Goal: Task Accomplishment & Management: Manage account settings

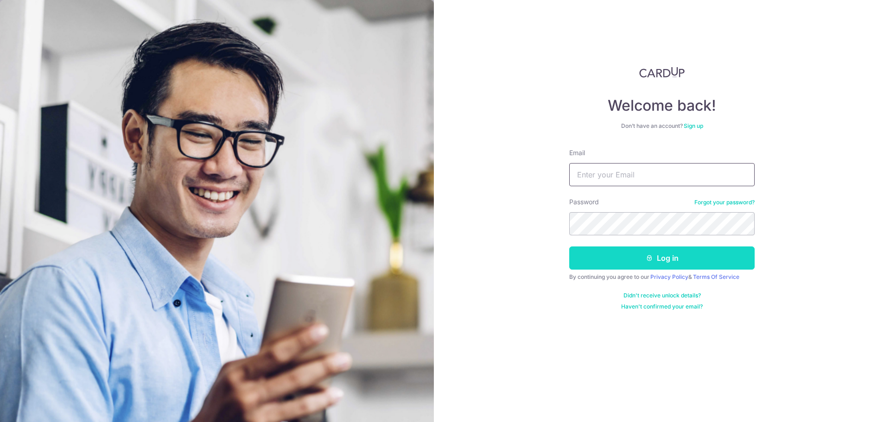
type input "[EMAIL_ADDRESS][DOMAIN_NAME]"
click at [652, 260] on icon "submit" at bounding box center [648, 257] width 7 height 7
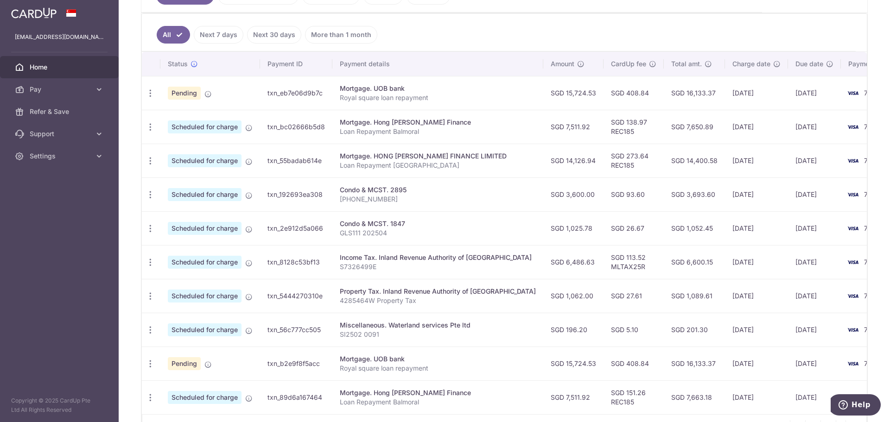
scroll to position [278, 0]
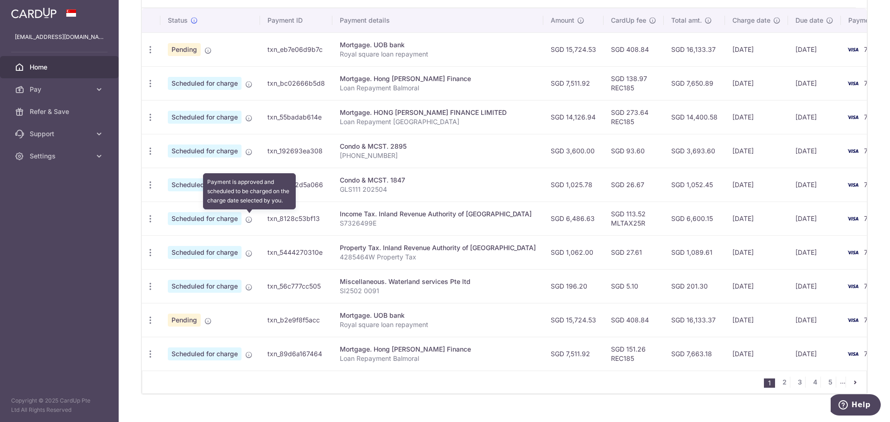
click at [250, 219] on icon at bounding box center [248, 219] width 7 height 7
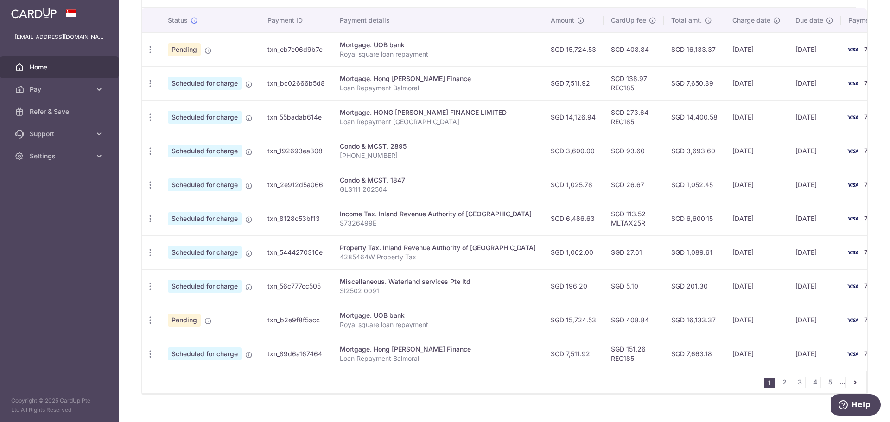
click at [222, 215] on span "Scheduled for charge" at bounding box center [205, 218] width 74 height 13
click at [150, 216] on icon "button" at bounding box center [150, 219] width 10 height 10
click at [168, 243] on span "Update payment" at bounding box center [199, 244] width 63 height 11
radio input "true"
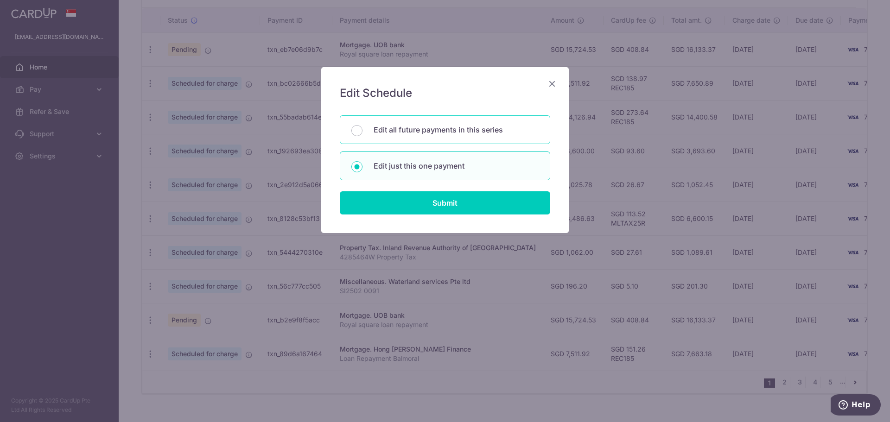
click at [388, 132] on p "Edit all future payments in this series" at bounding box center [455, 129] width 165 height 11
click at [362, 132] on input "Edit all future payments in this series" at bounding box center [356, 130] width 11 height 11
radio input "true"
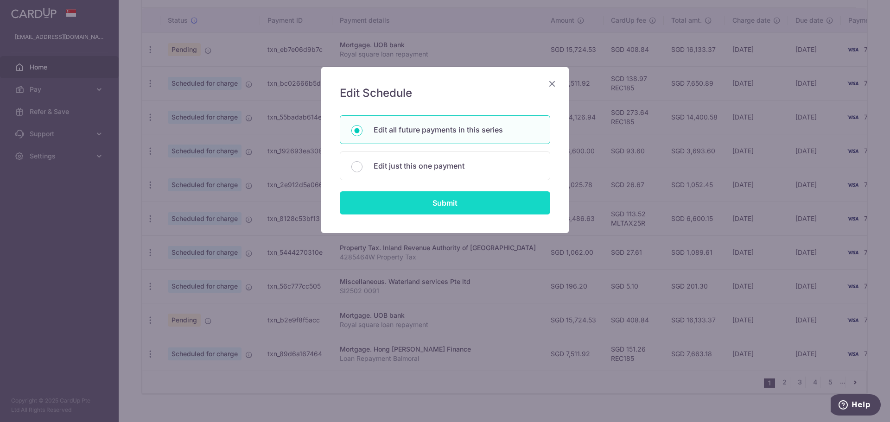
click at [430, 208] on input "Submit" at bounding box center [445, 202] width 210 height 23
radio input "true"
type input "6,486.63"
type input "S7326499E"
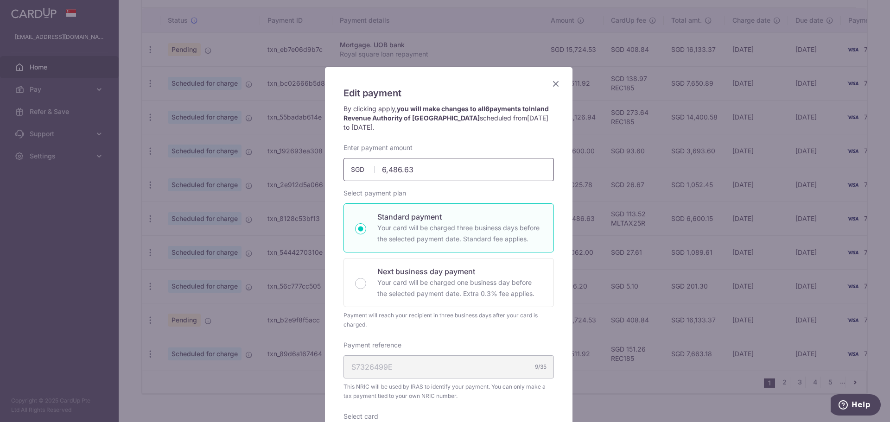
drag, startPoint x: 436, startPoint y: 172, endPoint x: 377, endPoint y: 167, distance: 59.9
click at [377, 167] on input "6,486.63" at bounding box center [448, 169] width 210 height 23
type input "6,486.63"
click at [554, 82] on icon "Close" at bounding box center [555, 84] width 11 height 12
